Goal: Information Seeking & Learning: Learn about a topic

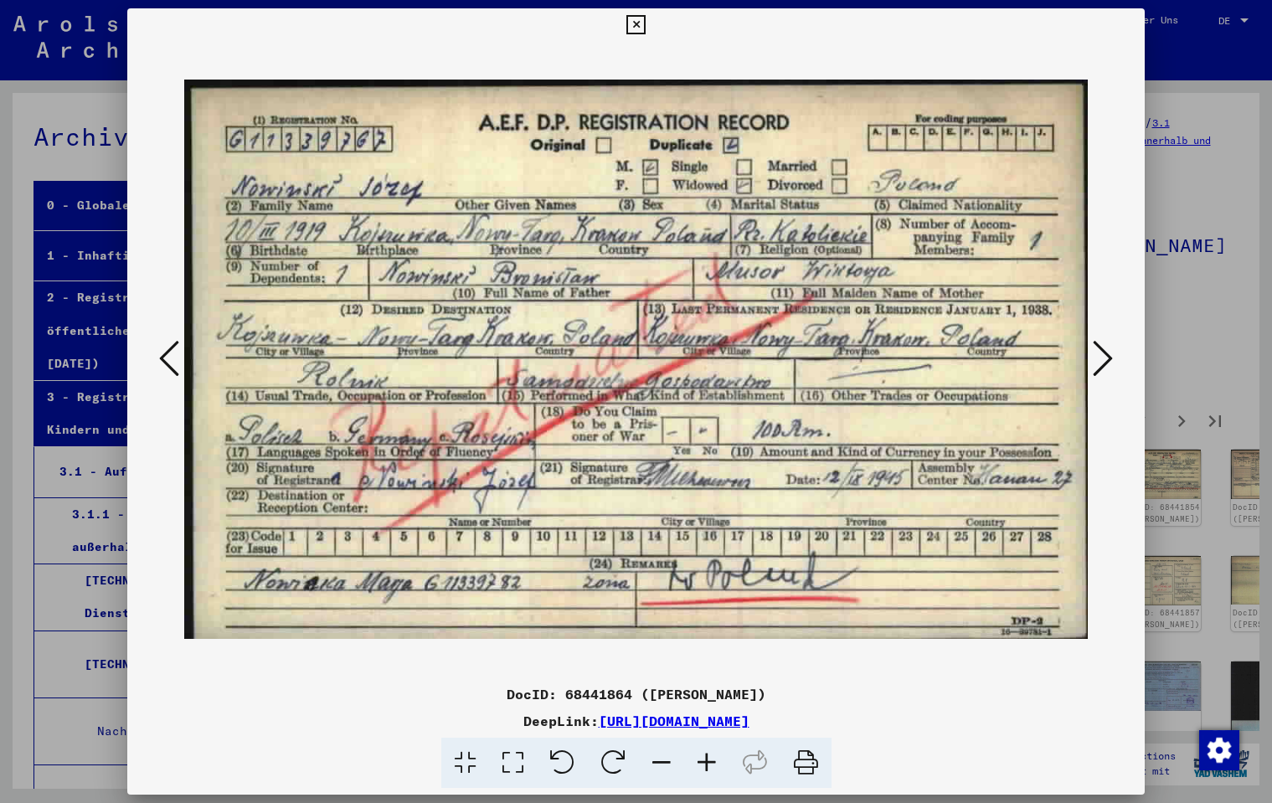
scroll to position [605, 0]
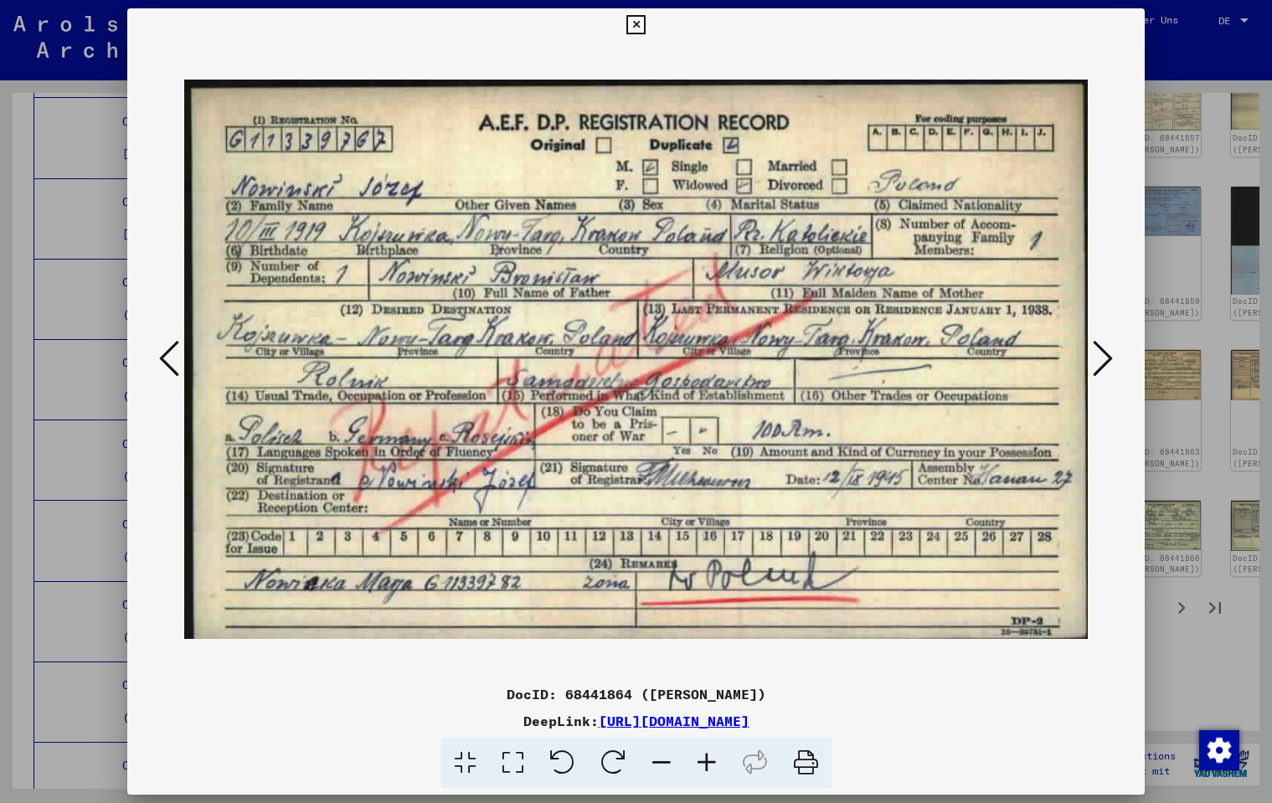
click at [936, 726] on div "DeepLink: [URL][DOMAIN_NAME]" at bounding box center [635, 721] width 1017 height 20
drag, startPoint x: 936, startPoint y: 723, endPoint x: 427, endPoint y: 722, distance: 509.1
click at [427, 722] on div "DeepLink: [URL][DOMAIN_NAME]" at bounding box center [635, 721] width 1017 height 20
copy div "[URL][DOMAIN_NAME]"
click at [1102, 358] on icon at bounding box center [1103, 358] width 20 height 40
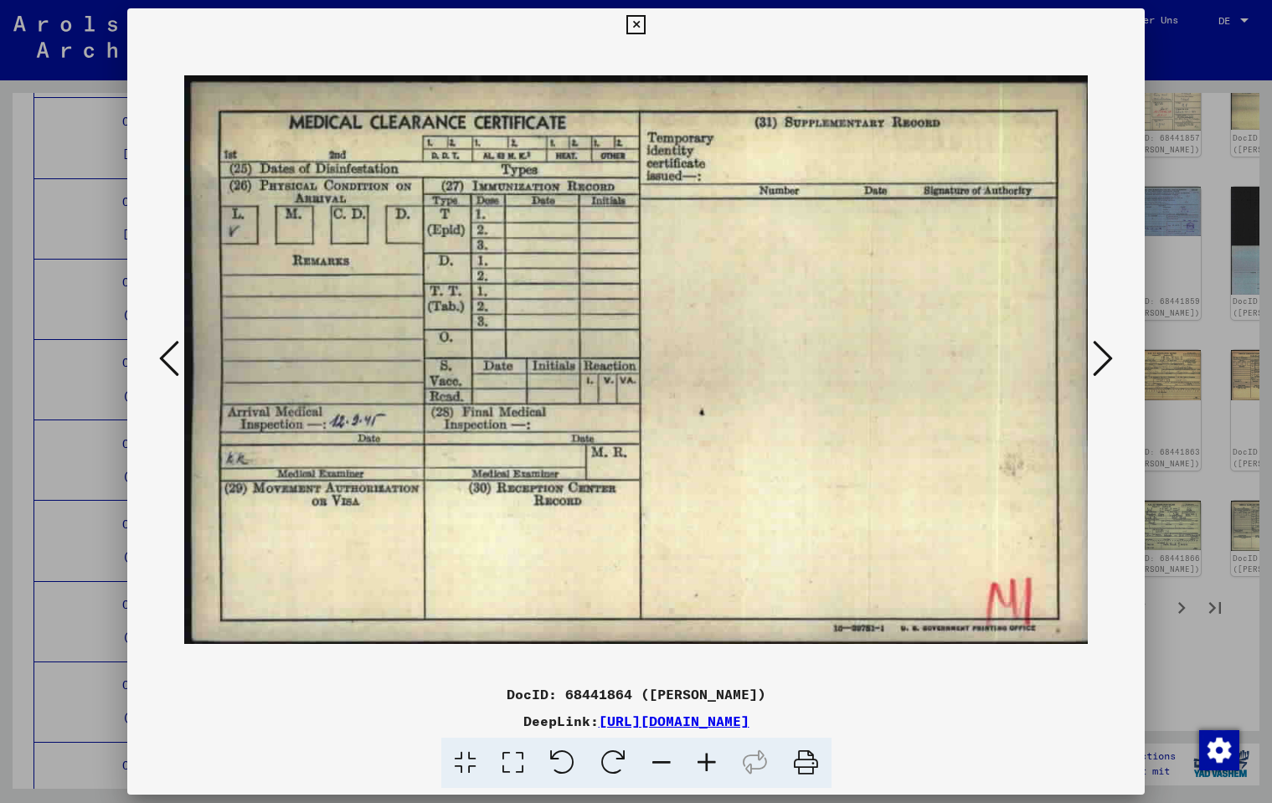
click at [1102, 358] on icon at bounding box center [1103, 358] width 20 height 40
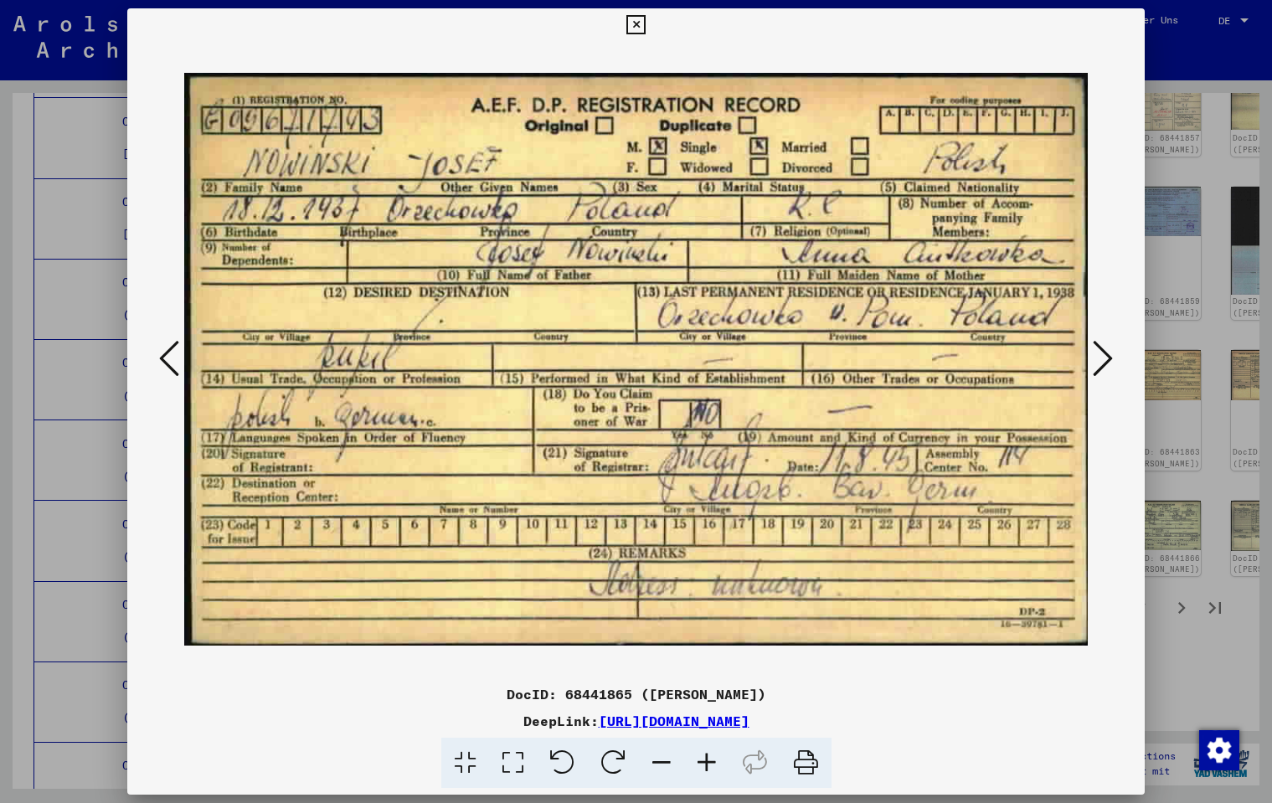
click at [162, 348] on icon at bounding box center [169, 358] width 20 height 40
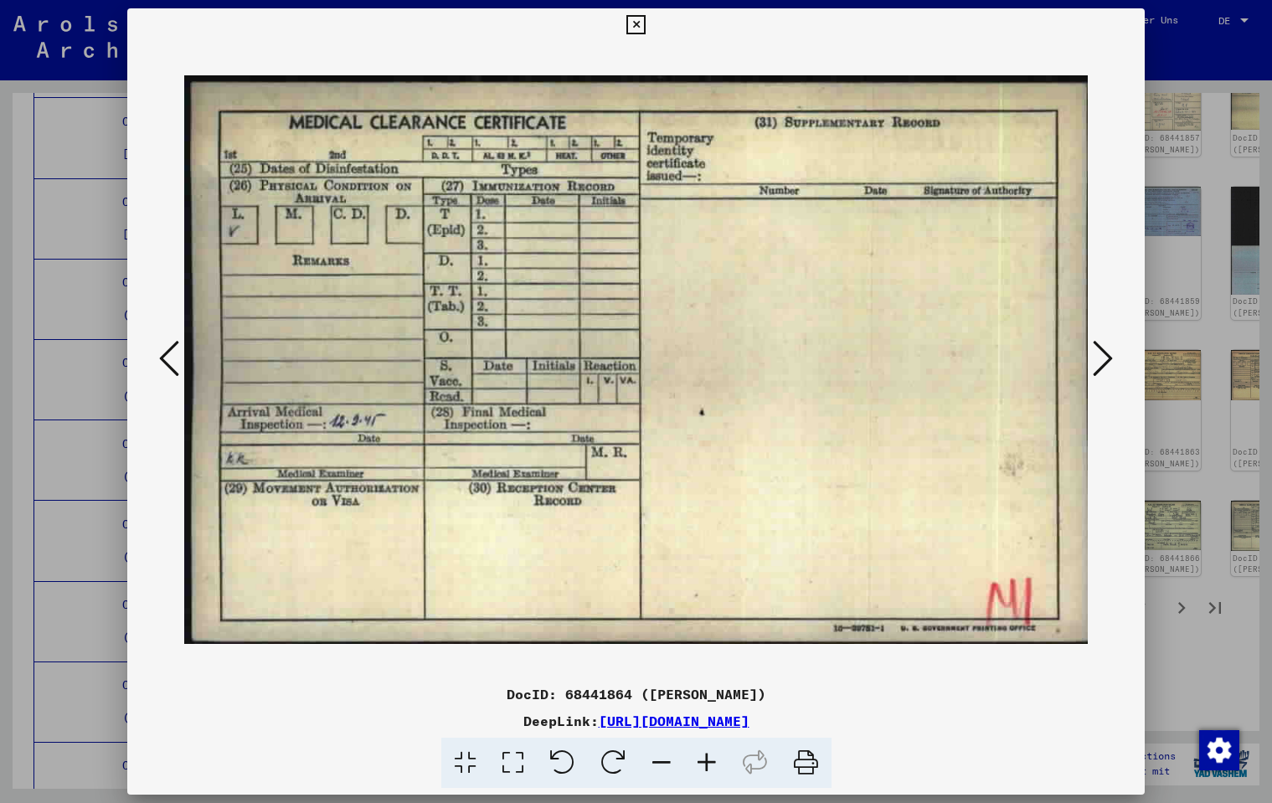
click at [162, 348] on icon at bounding box center [169, 358] width 20 height 40
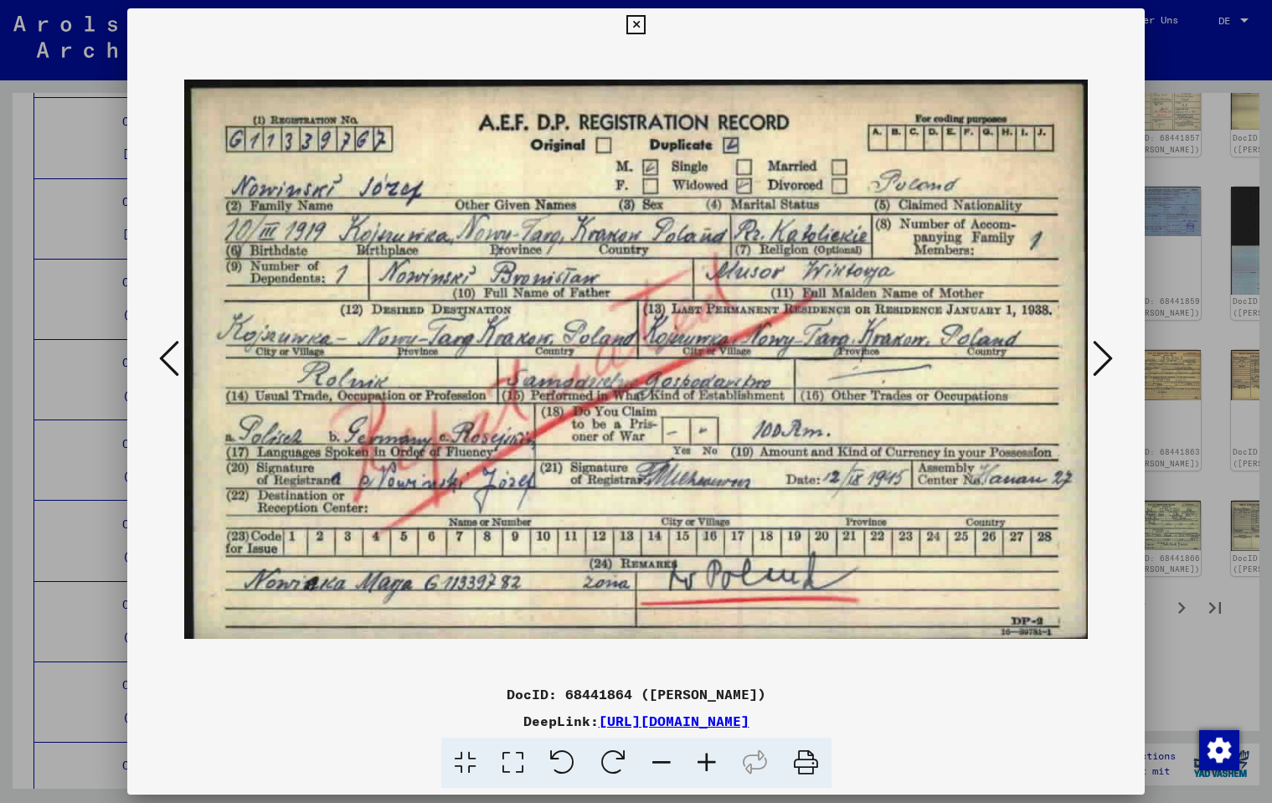
click at [162, 348] on icon at bounding box center [169, 358] width 20 height 40
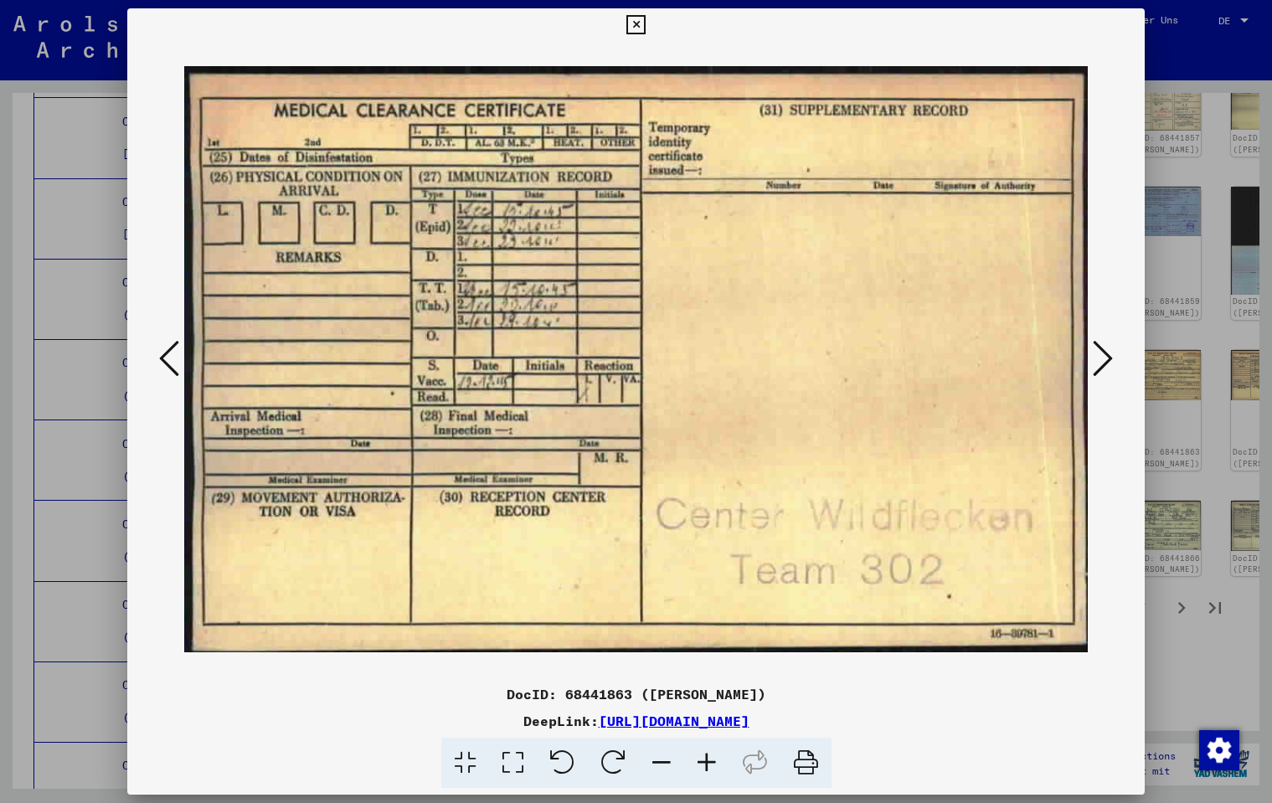
click at [162, 348] on icon at bounding box center [169, 358] width 20 height 40
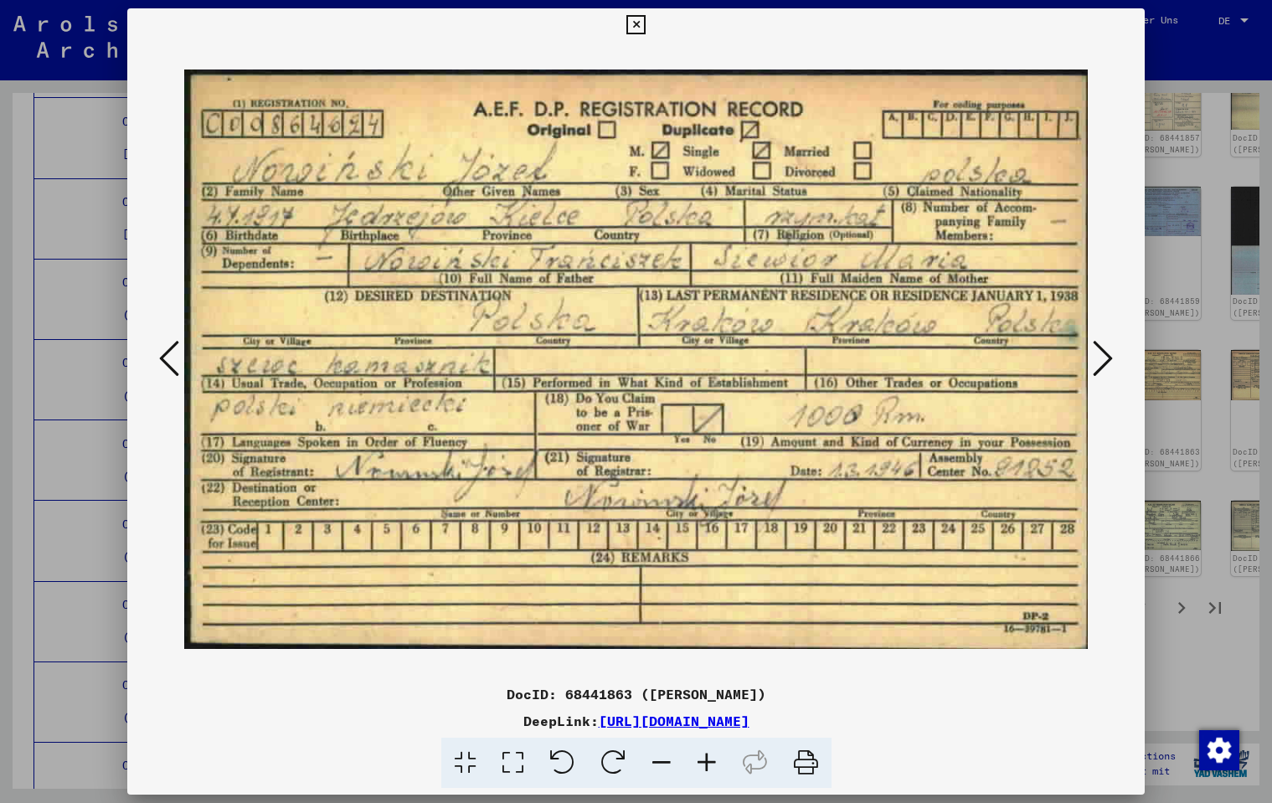
click at [1102, 365] on icon at bounding box center [1103, 358] width 20 height 40
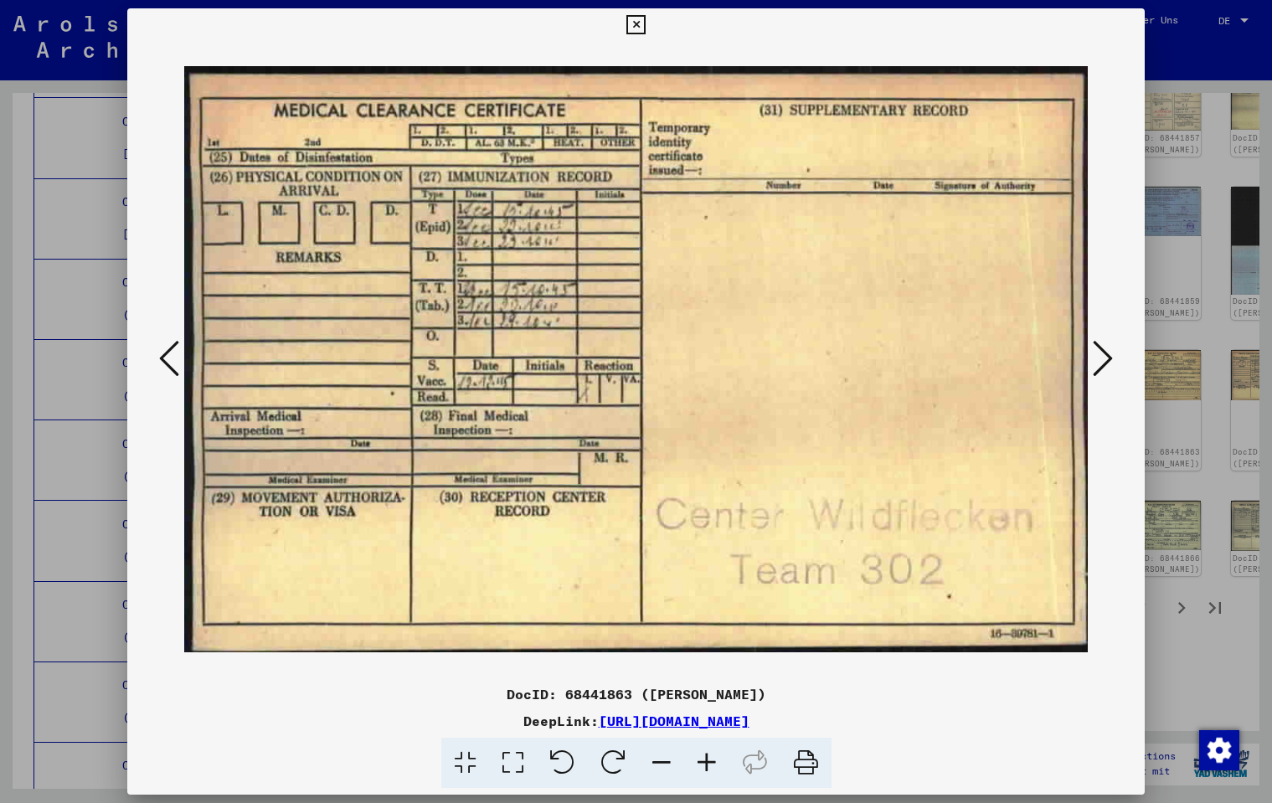
click at [1102, 365] on icon at bounding box center [1103, 358] width 20 height 40
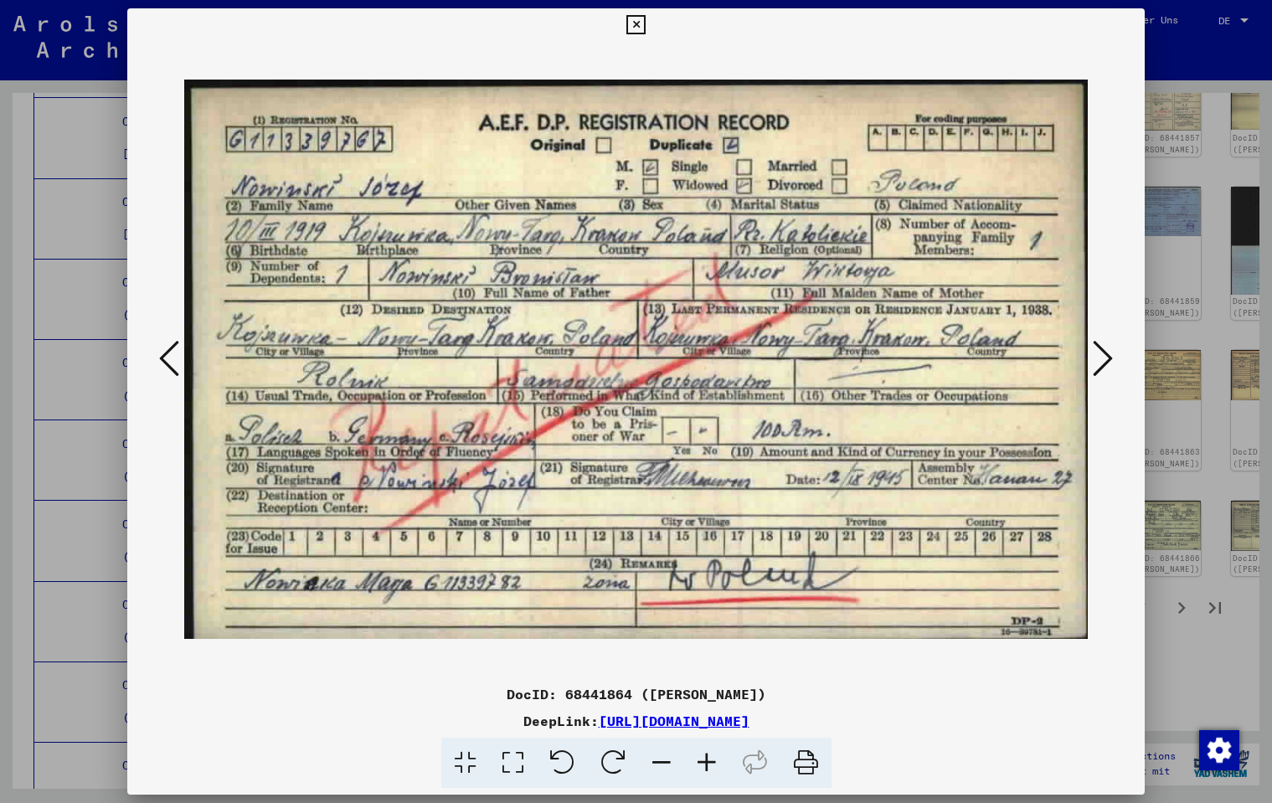
click at [1102, 365] on icon at bounding box center [1103, 358] width 20 height 40
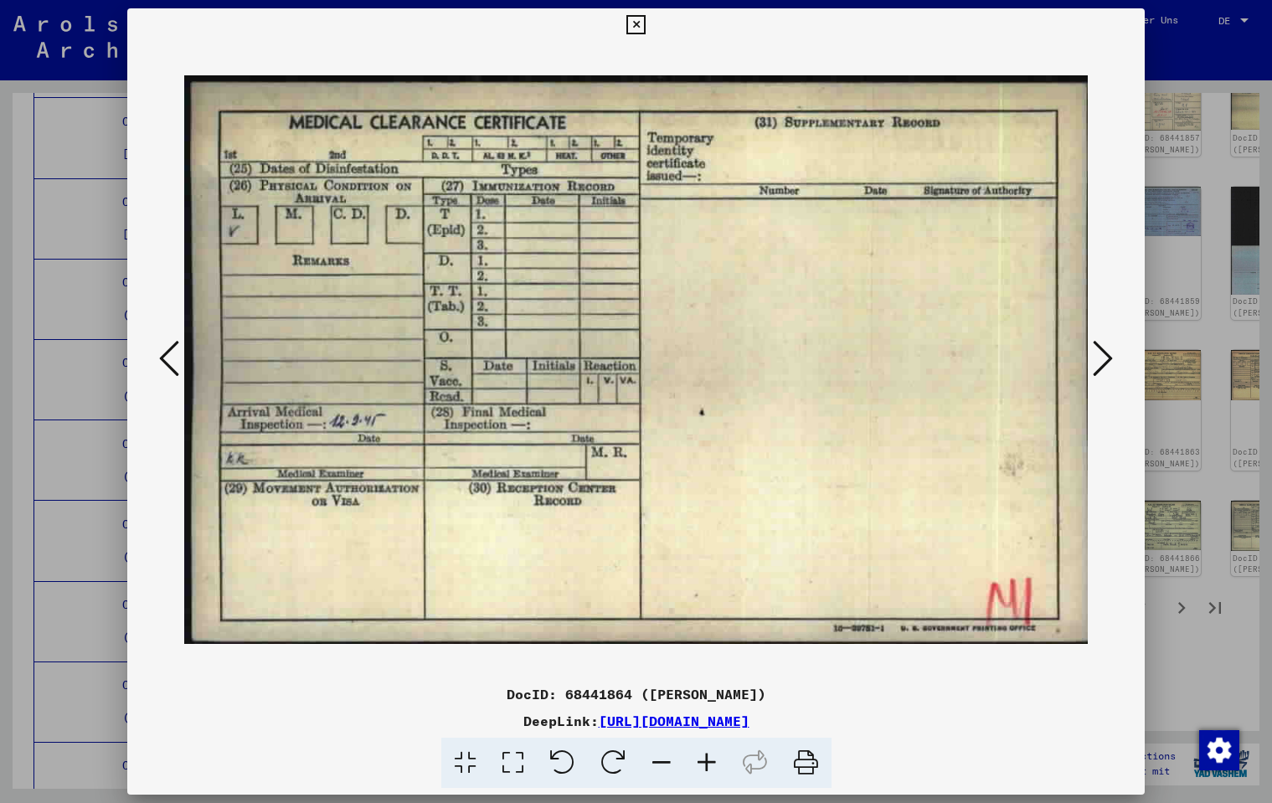
click at [1102, 365] on icon at bounding box center [1103, 358] width 20 height 40
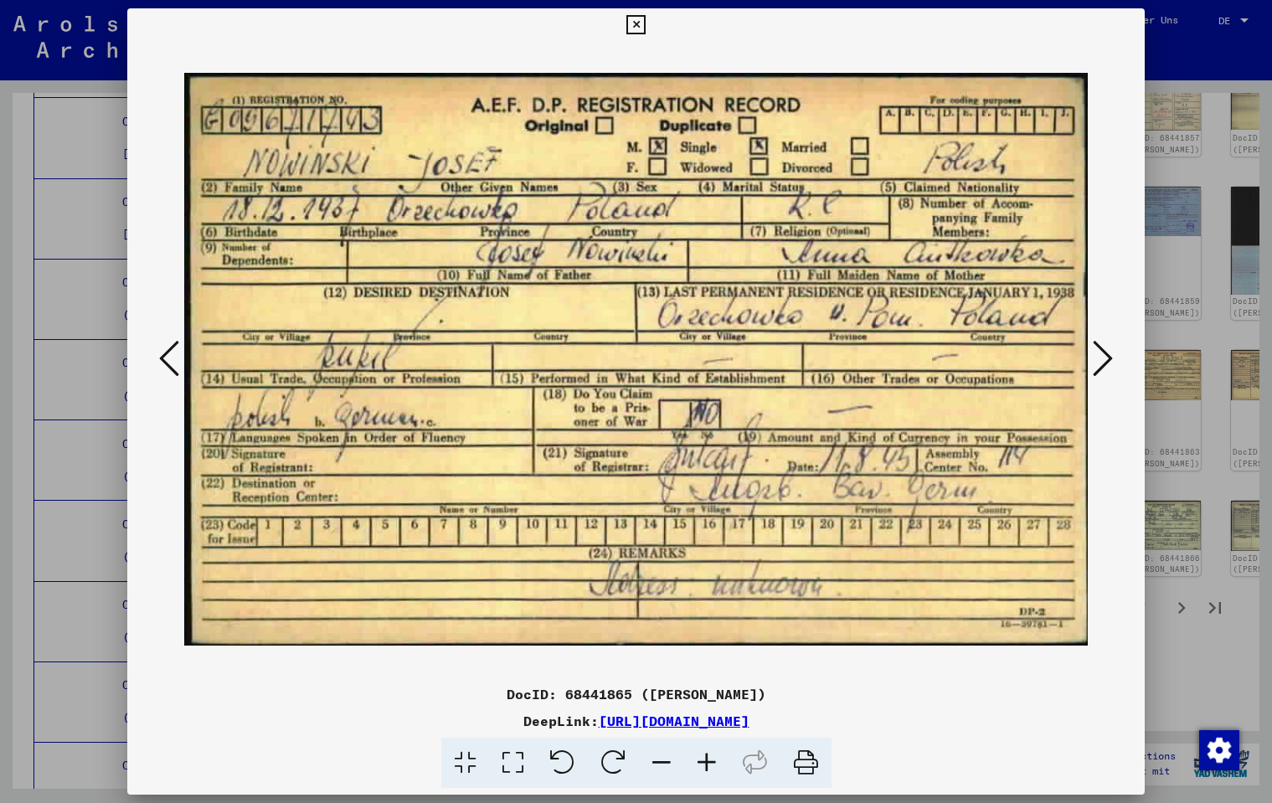
click at [1102, 365] on icon at bounding box center [1103, 358] width 20 height 40
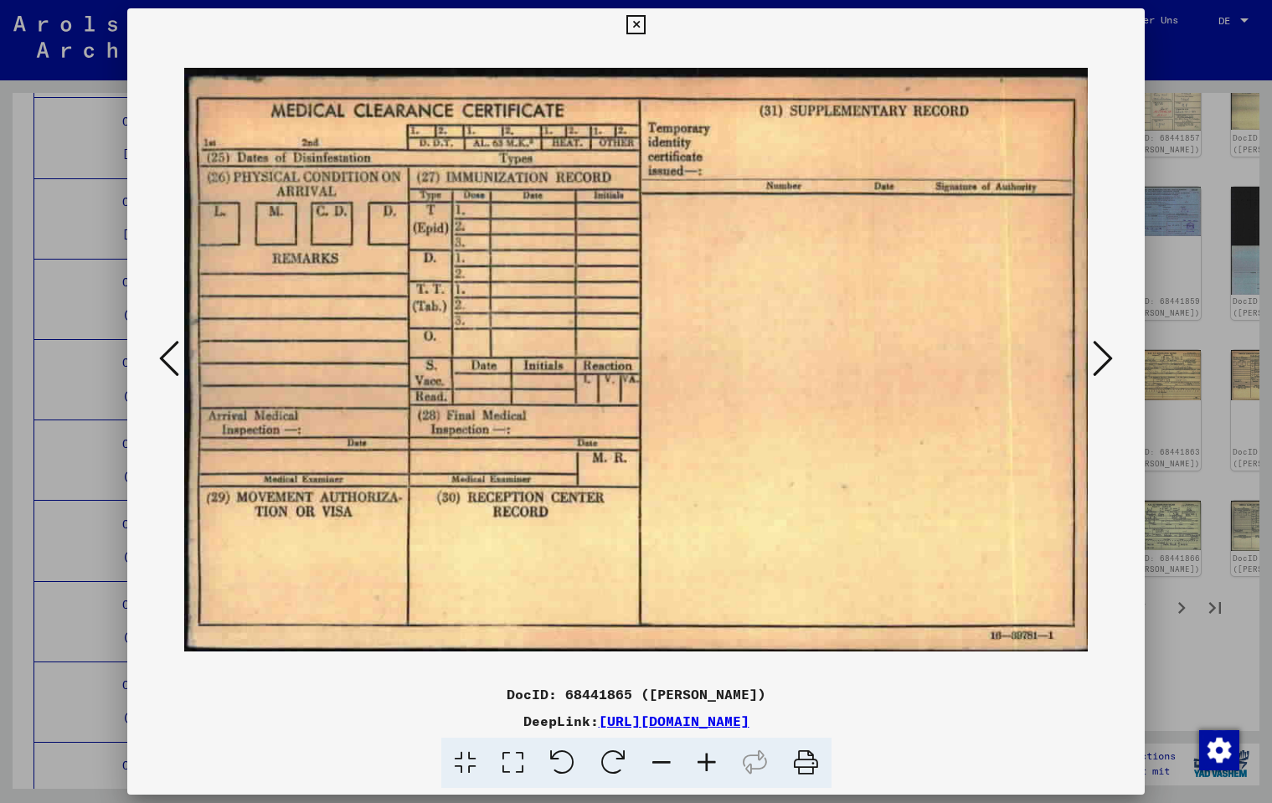
click at [1102, 365] on icon at bounding box center [1103, 358] width 20 height 40
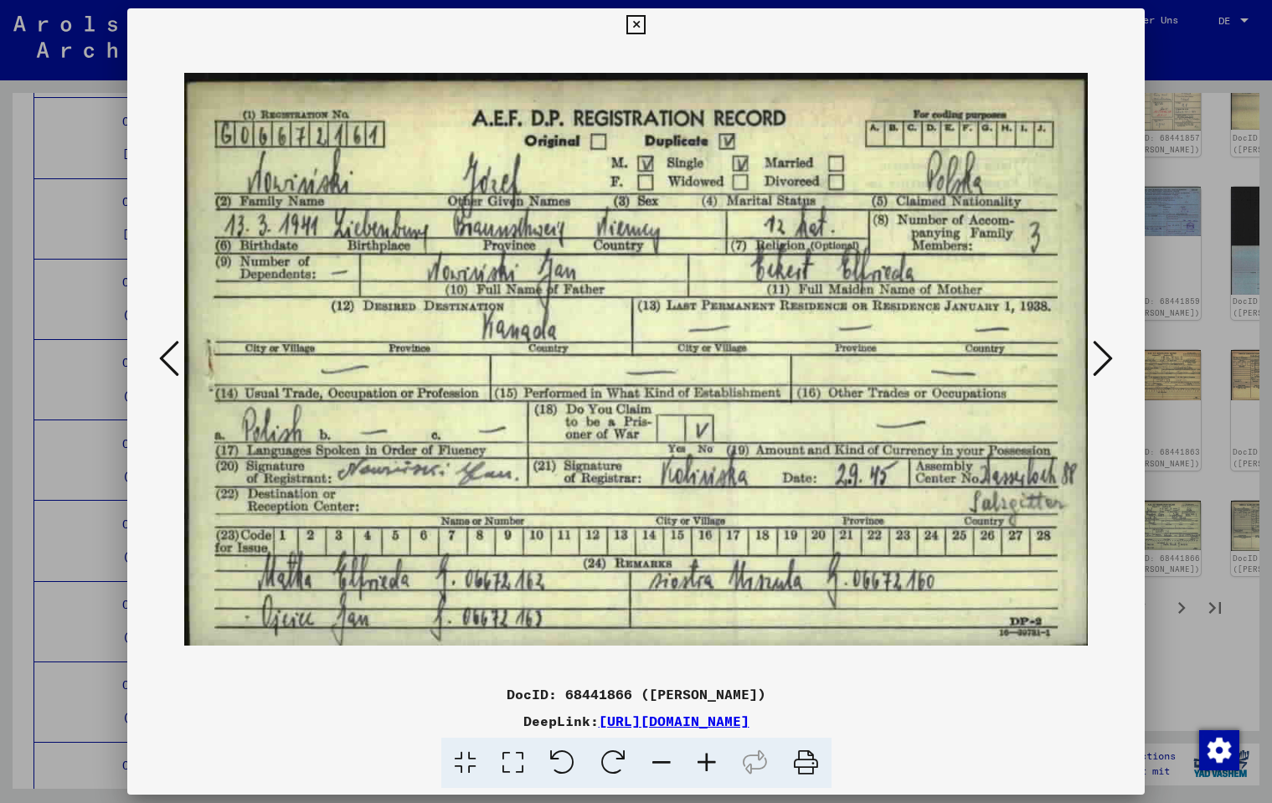
click at [646, 23] on icon at bounding box center [635, 25] width 19 height 20
